Goal: Browse casually

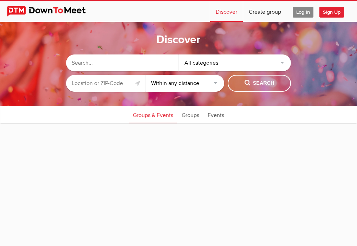
select select "null"
